Goal: Navigation & Orientation: Find specific page/section

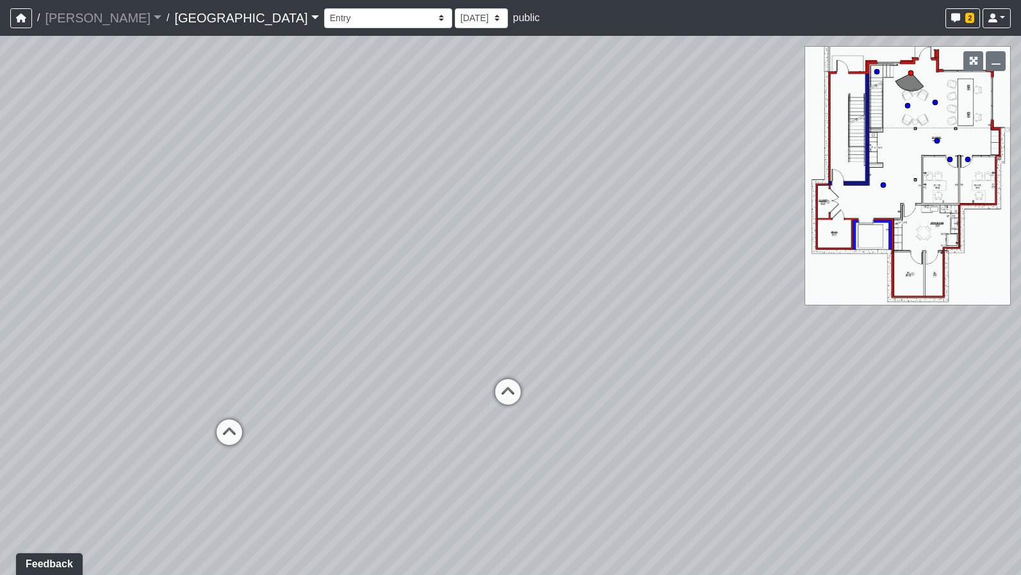
drag, startPoint x: 270, startPoint y: 239, endPoint x: 334, endPoint y: 237, distance: 64.7
click at [626, 166] on div "Loading... Reception Desk Loading... Lobby Loading... Landing" at bounding box center [510, 305] width 1021 height 539
drag, startPoint x: 340, startPoint y: 237, endPoint x: 589, endPoint y: 224, distance: 250.2
click at [589, 224] on div "Loading... Reception Desk Loading... Lobby Loading... Landing" at bounding box center [510, 305] width 1021 height 539
drag, startPoint x: 395, startPoint y: 237, endPoint x: 531, endPoint y: 239, distance: 135.2
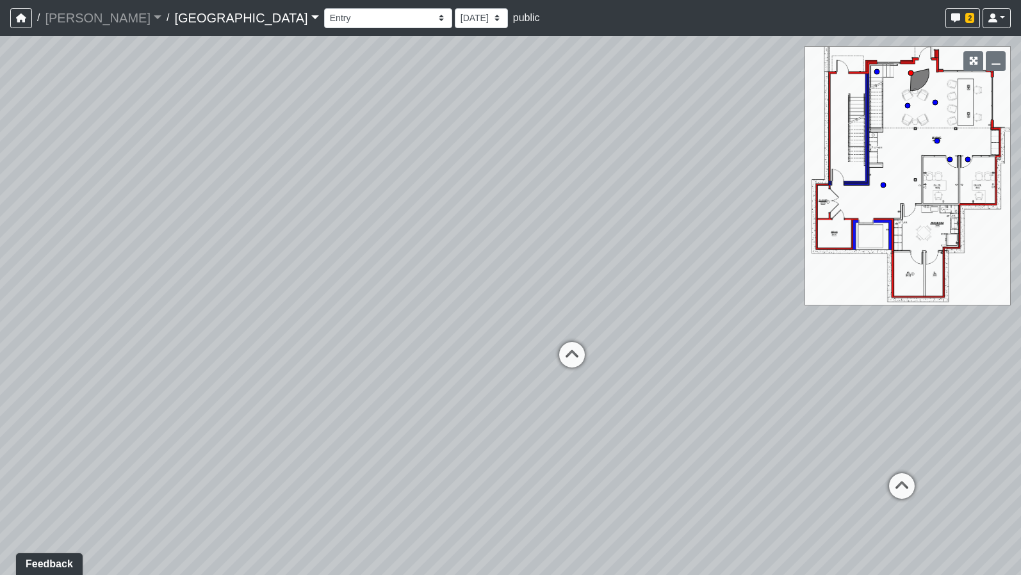
click at [531, 239] on div "Loading... Reception Desk Loading... Lobby Loading... Landing" at bounding box center [510, 305] width 1021 height 539
click at [572, 351] on icon at bounding box center [572, 361] width 38 height 38
select select "k3e7LcyyQBYndBQfWaReHH"
drag, startPoint x: 419, startPoint y: 254, endPoint x: 660, endPoint y: 251, distance: 240.9
click at [660, 251] on div "Loading... Reception Desk Loading... Lobby Loading... Landing Loading... Entry …" at bounding box center [510, 305] width 1021 height 539
